Goal: Transaction & Acquisition: Purchase product/service

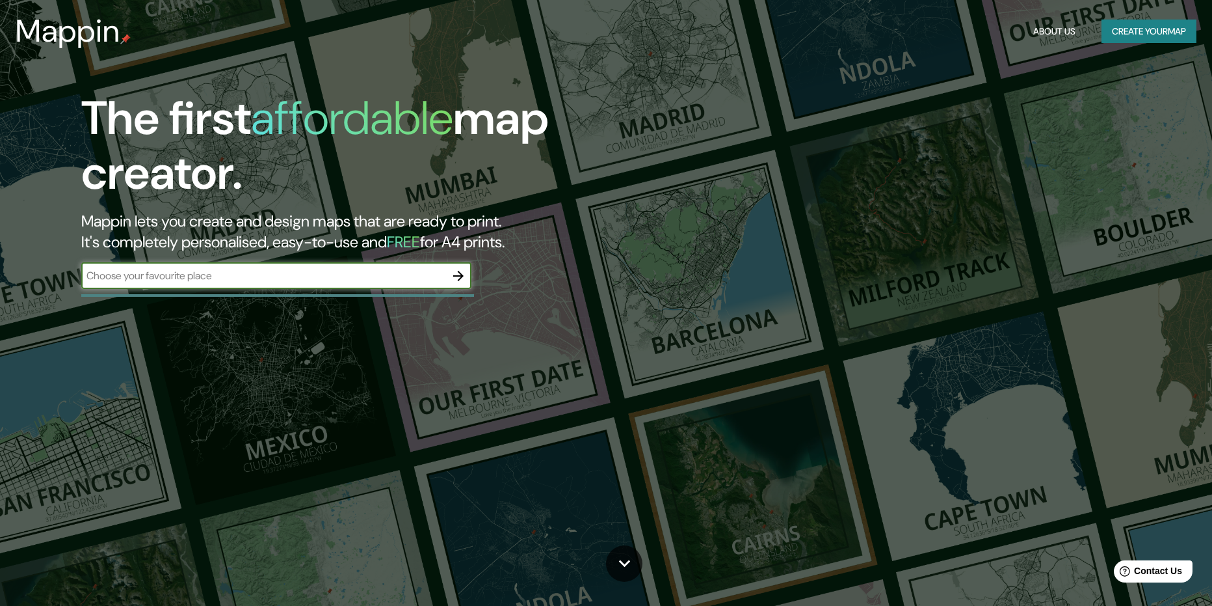
click at [271, 274] on input "text" at bounding box center [263, 275] width 364 height 15
type input "vila velha"
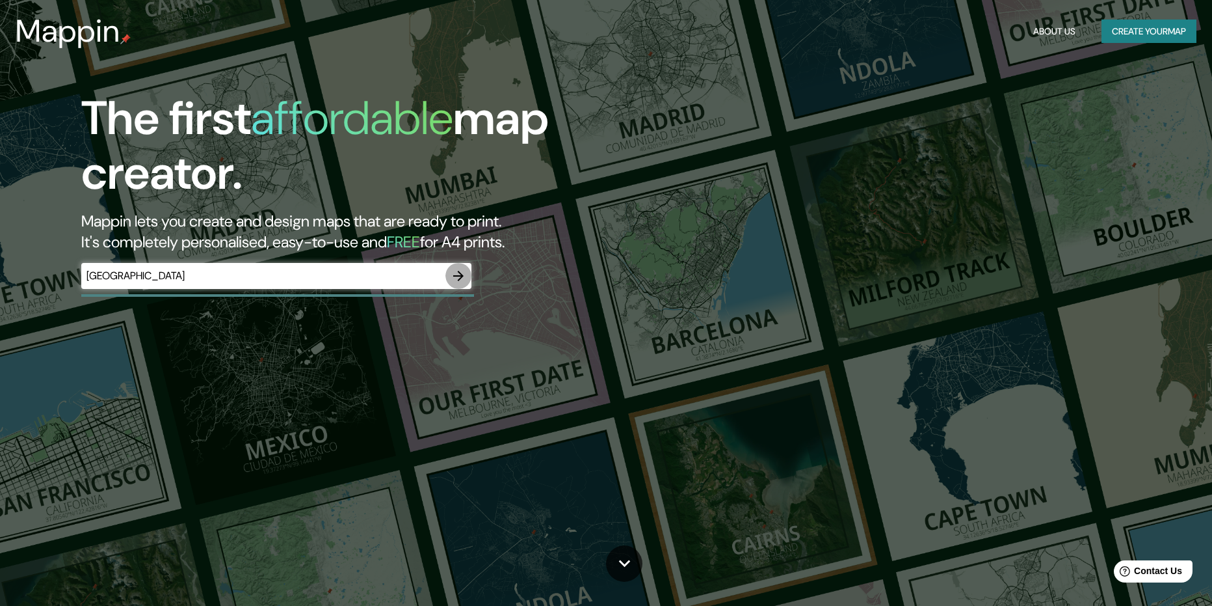
click at [449, 274] on button "button" at bounding box center [459, 276] width 26 height 26
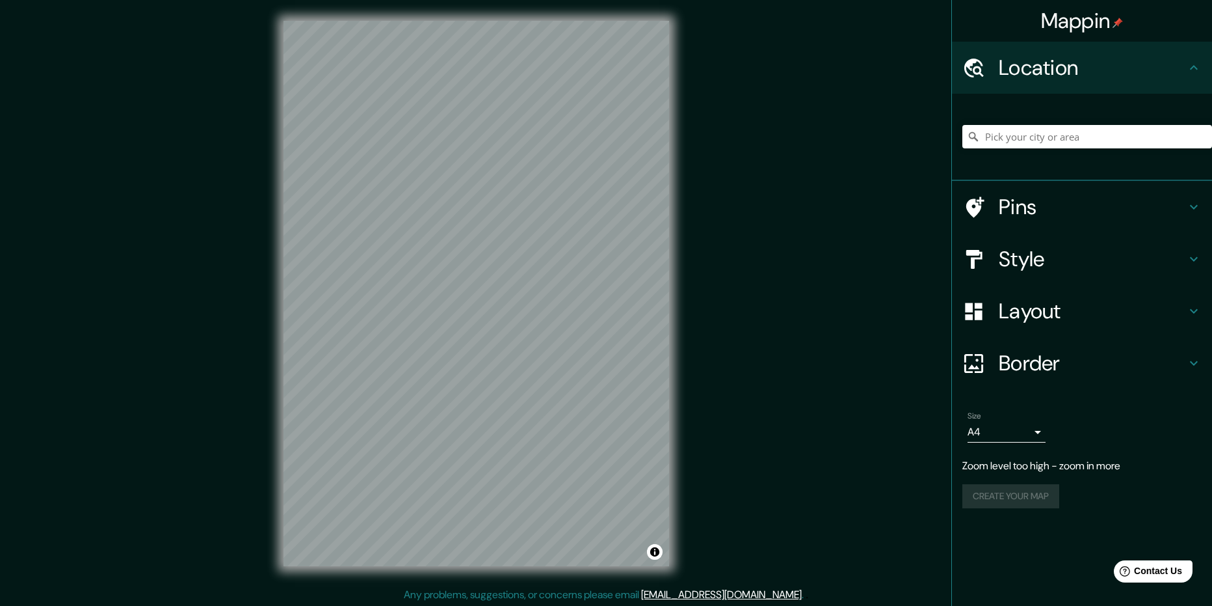
click at [241, 377] on div "Mappin Location Pins Style Layout Border Choose a border. Hint : you can make l…" at bounding box center [606, 303] width 1212 height 607
click at [1032, 468] on button "Create your map" at bounding box center [1011, 470] width 97 height 24
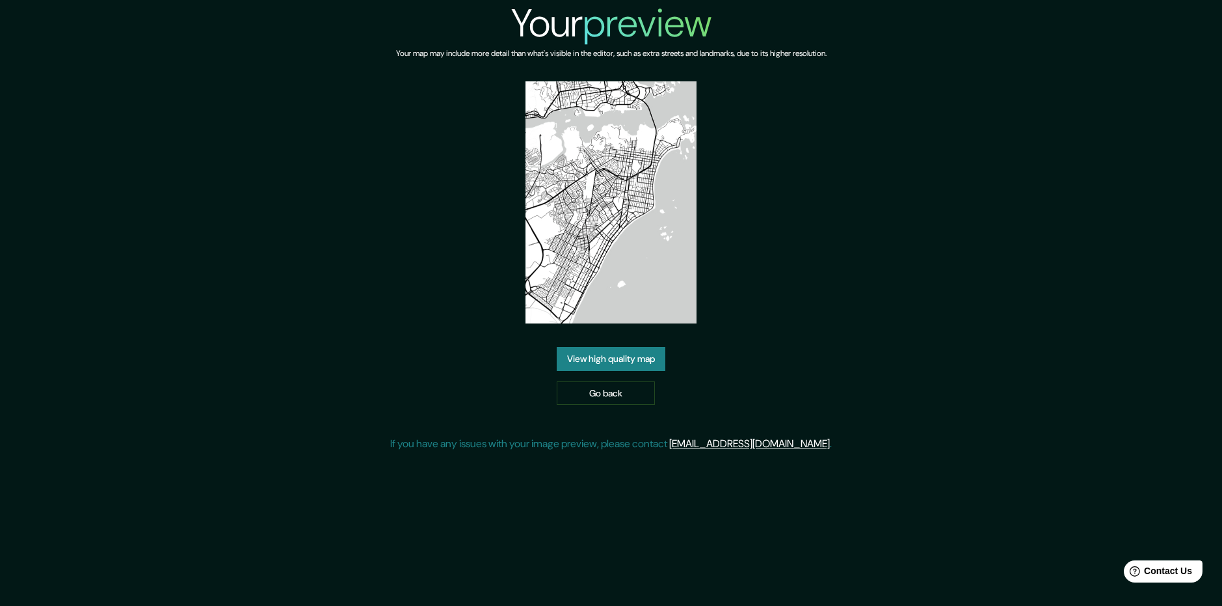
click at [609, 362] on link "View high quality map" at bounding box center [611, 359] width 109 height 24
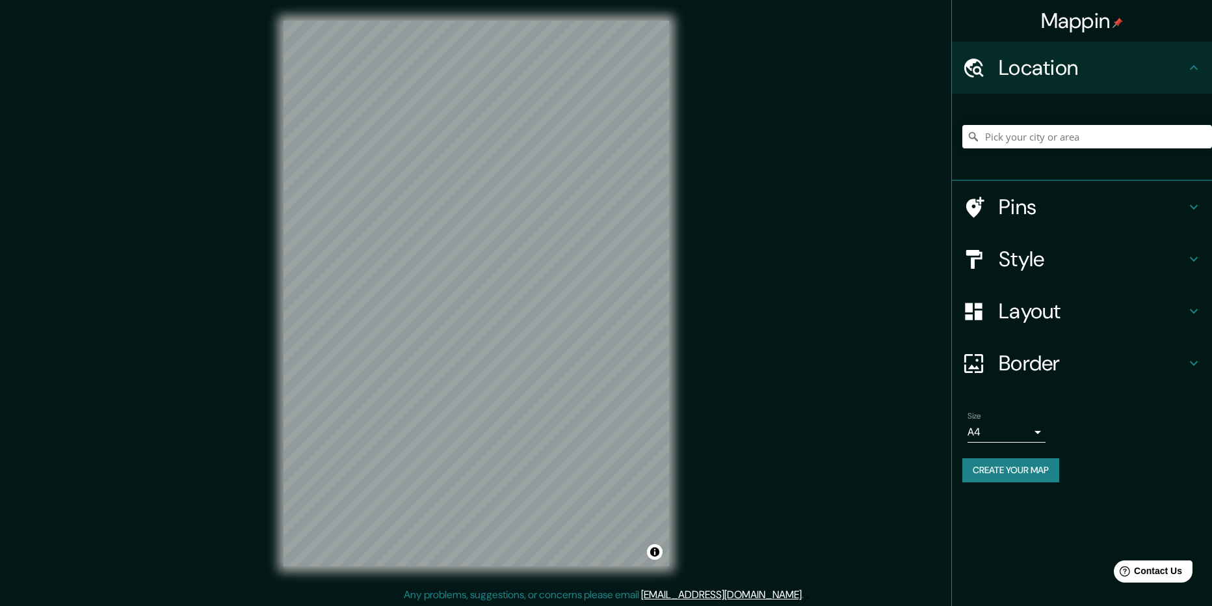
click at [1020, 258] on h4 "Style" at bounding box center [1092, 259] width 187 height 26
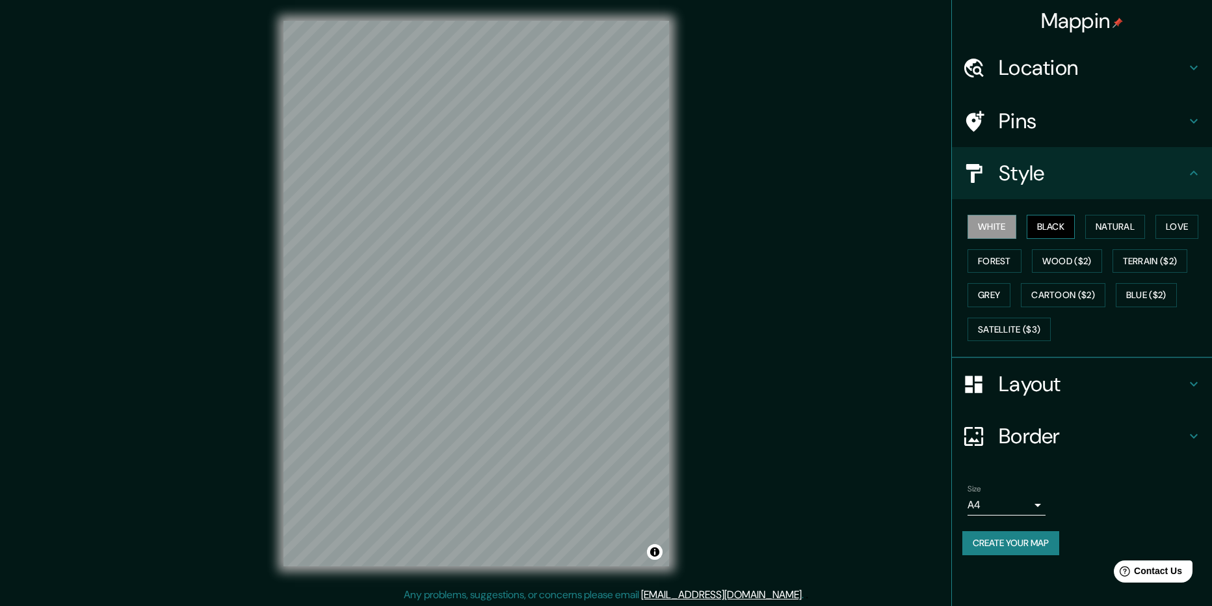
click at [1041, 230] on button "Black" at bounding box center [1051, 227] width 49 height 24
click at [1099, 226] on button "Natural" at bounding box center [1116, 227] width 60 height 24
click at [1080, 127] on h4 "Pins" at bounding box center [1092, 121] width 187 height 26
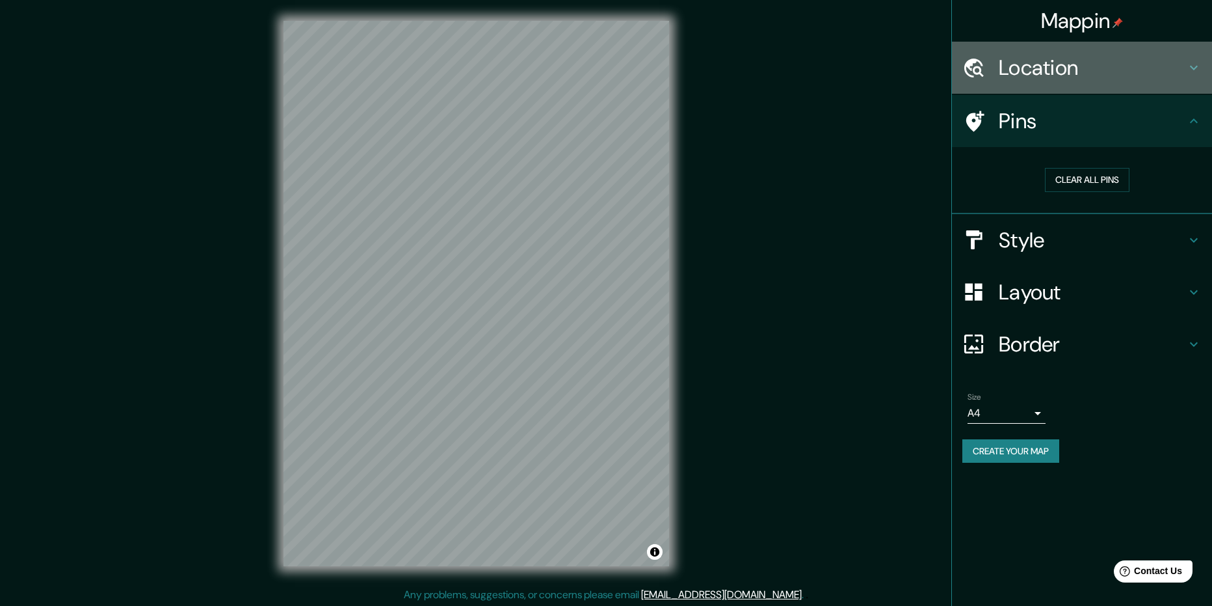
click at [1074, 77] on h4 "Location" at bounding box center [1092, 68] width 187 height 26
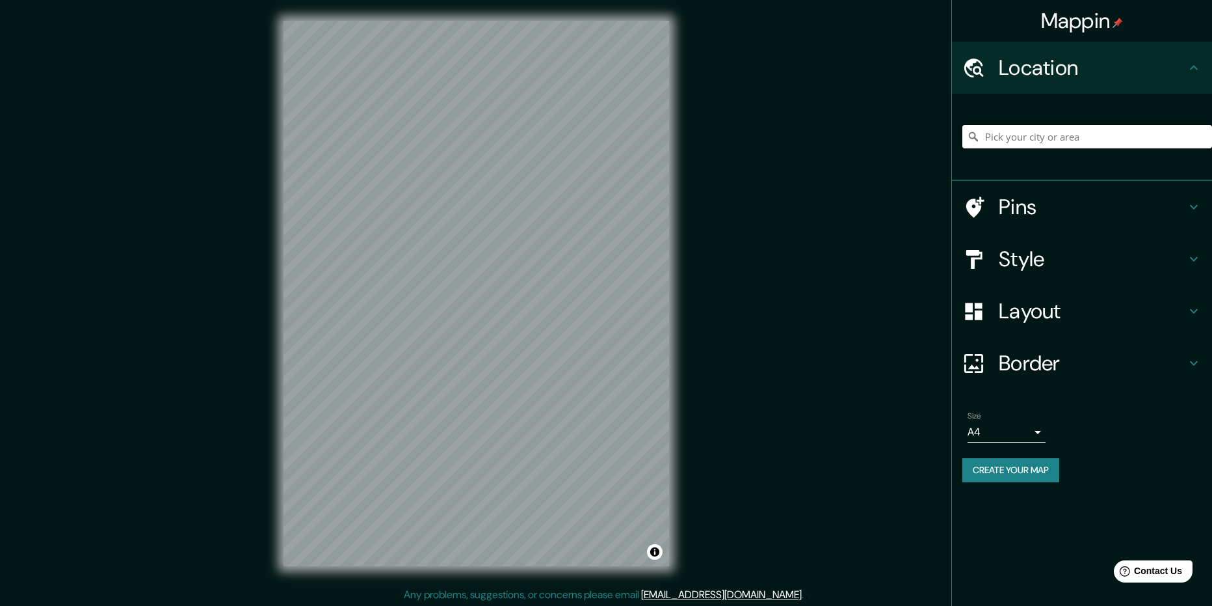
click at [1066, 135] on input "Pick your city or area" at bounding box center [1088, 136] width 250 height 23
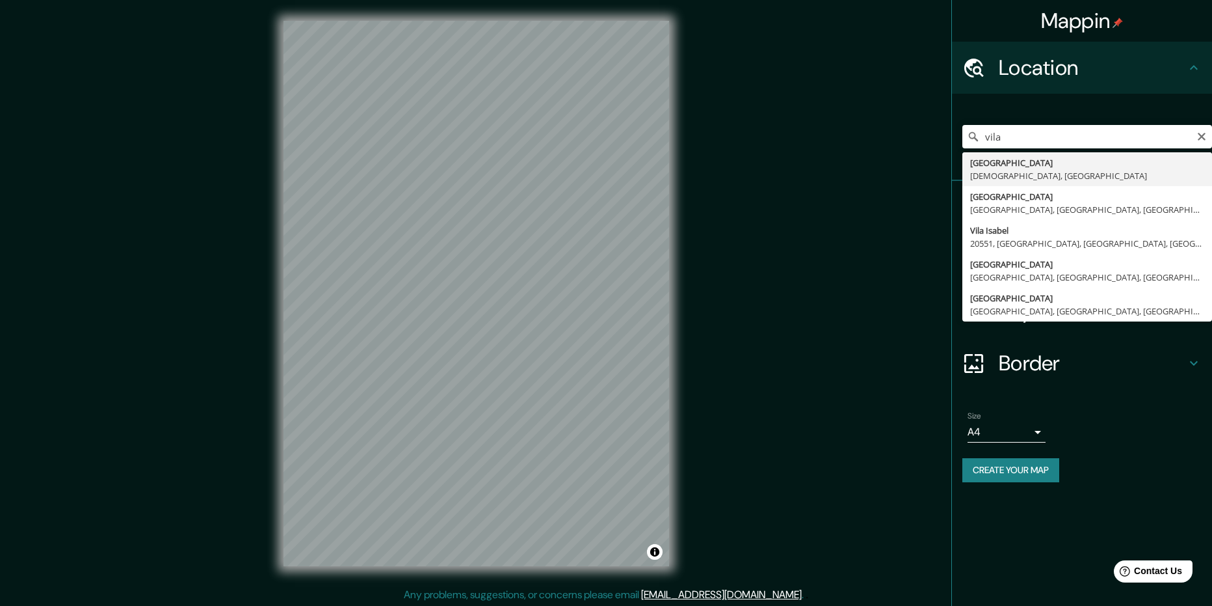
type input "[GEOGRAPHIC_DATA], [GEOGRAPHIC_DATA], [GEOGRAPHIC_DATA]"
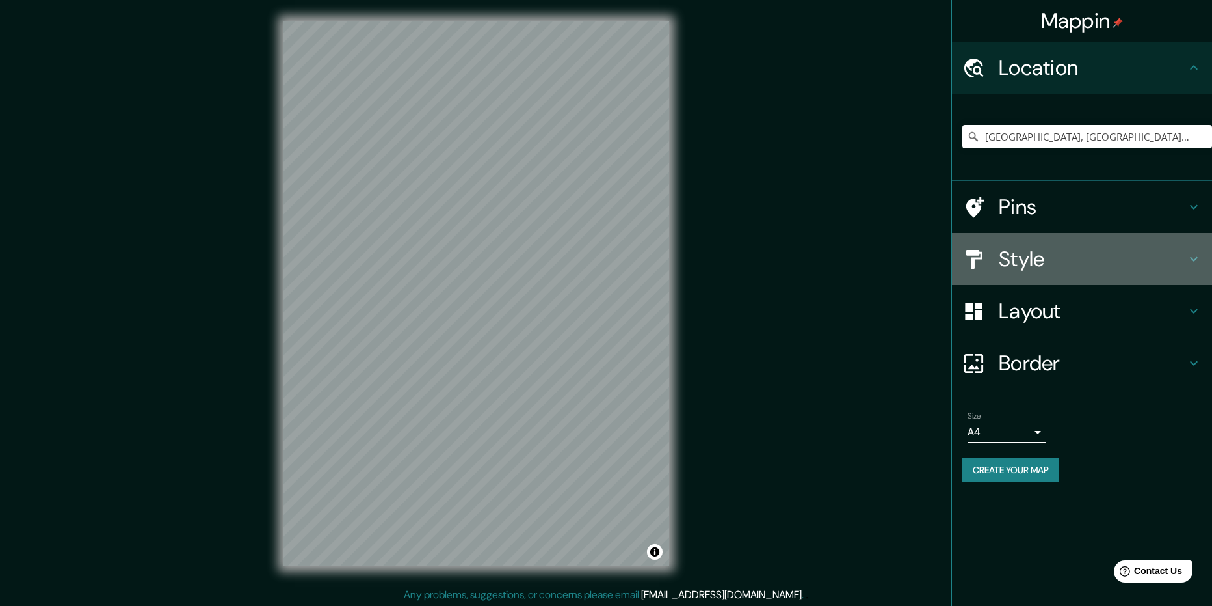
click at [1033, 256] on h4 "Style" at bounding box center [1092, 259] width 187 height 26
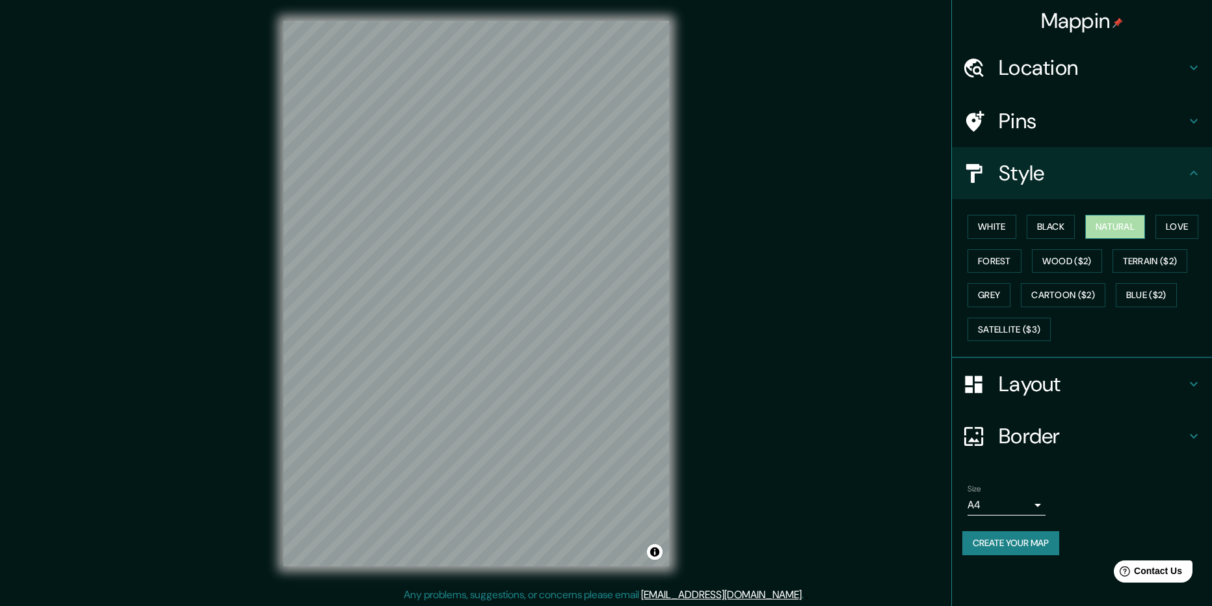
click at [1111, 222] on button "Natural" at bounding box center [1116, 227] width 60 height 24
click at [1020, 376] on h4 "Layout" at bounding box center [1092, 384] width 187 height 26
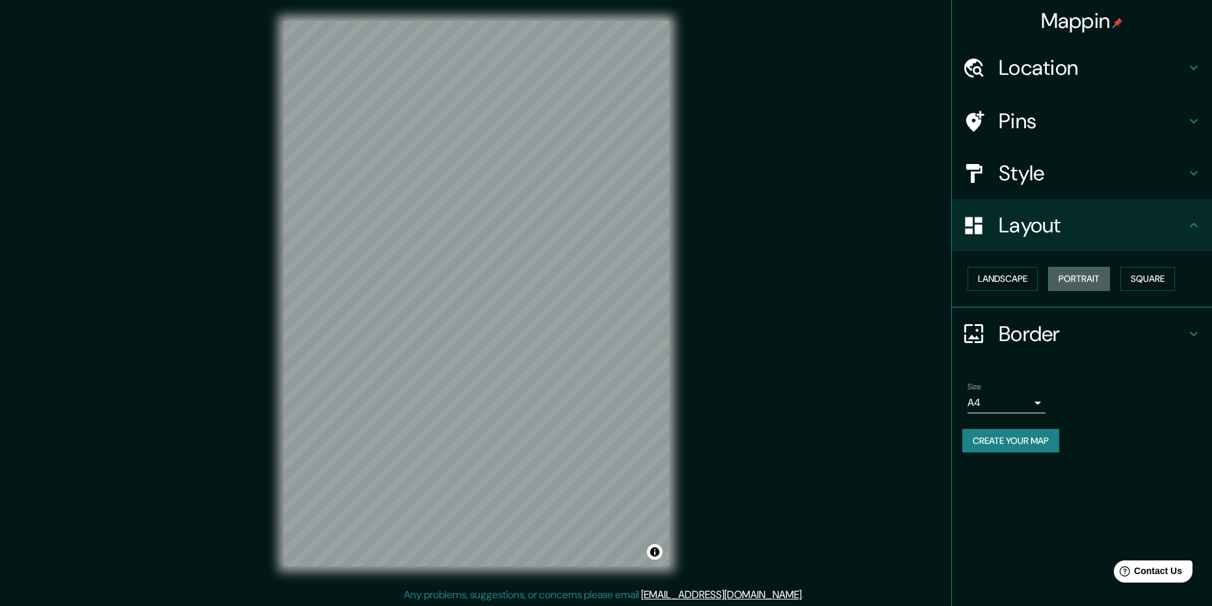
click at [1080, 278] on button "Portrait" at bounding box center [1079, 279] width 62 height 24
